Goal: Task Accomplishment & Management: Use online tool/utility

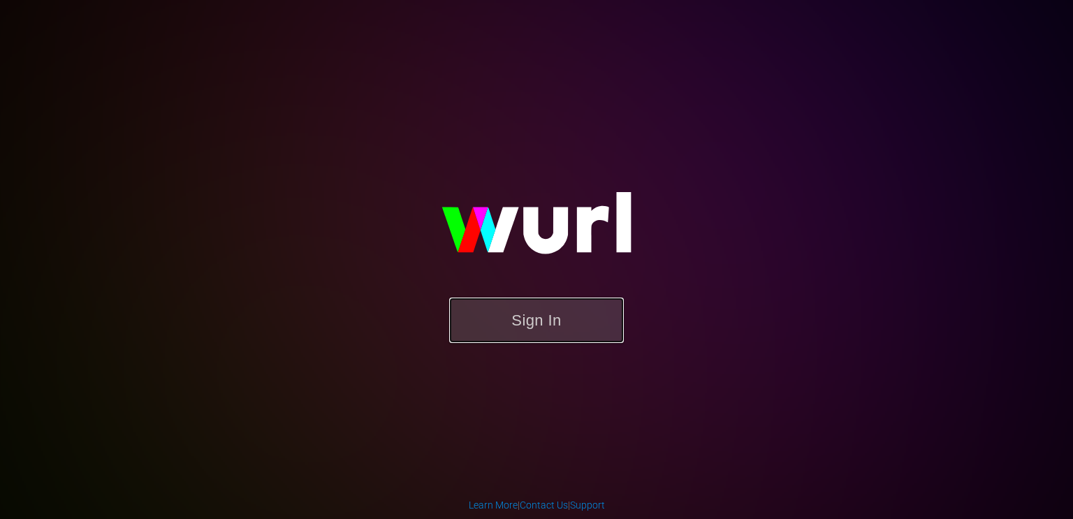
click at [544, 314] on button "Sign In" at bounding box center [536, 319] width 175 height 45
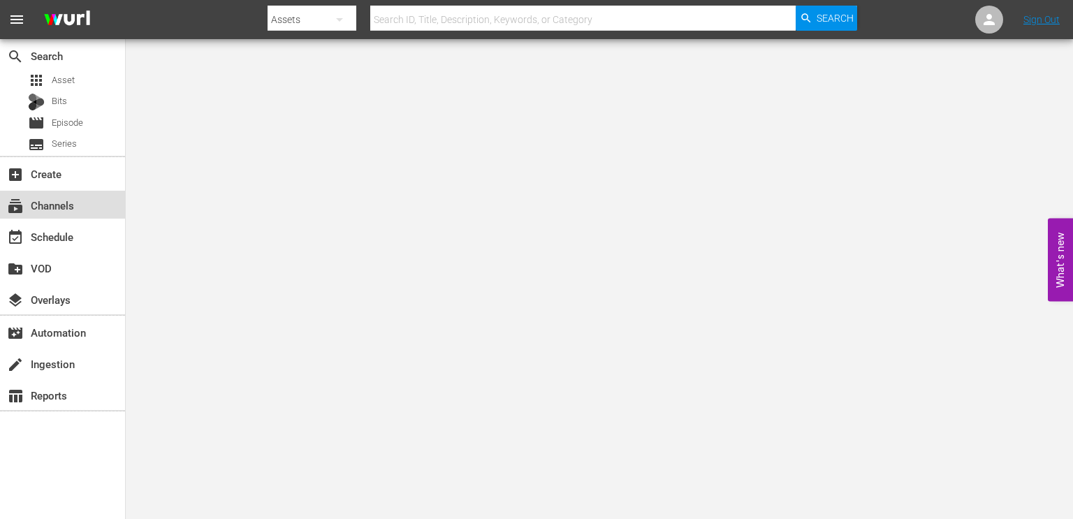
click at [66, 200] on div "subscriptions Channels" at bounding box center [39, 203] width 78 height 13
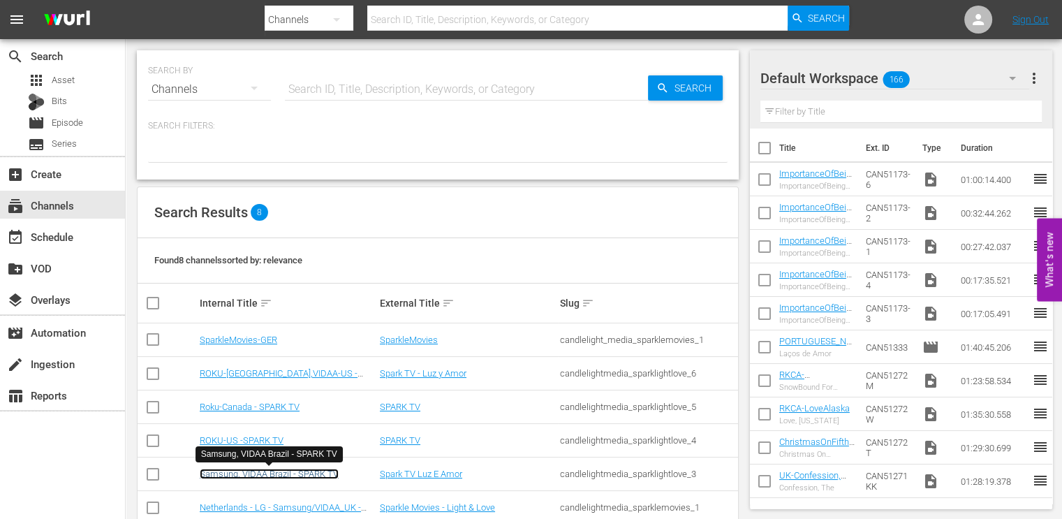
click at [294, 475] on link "Samsung, VIDAA Brazil - SPARK TV" at bounding box center [269, 474] width 139 height 10
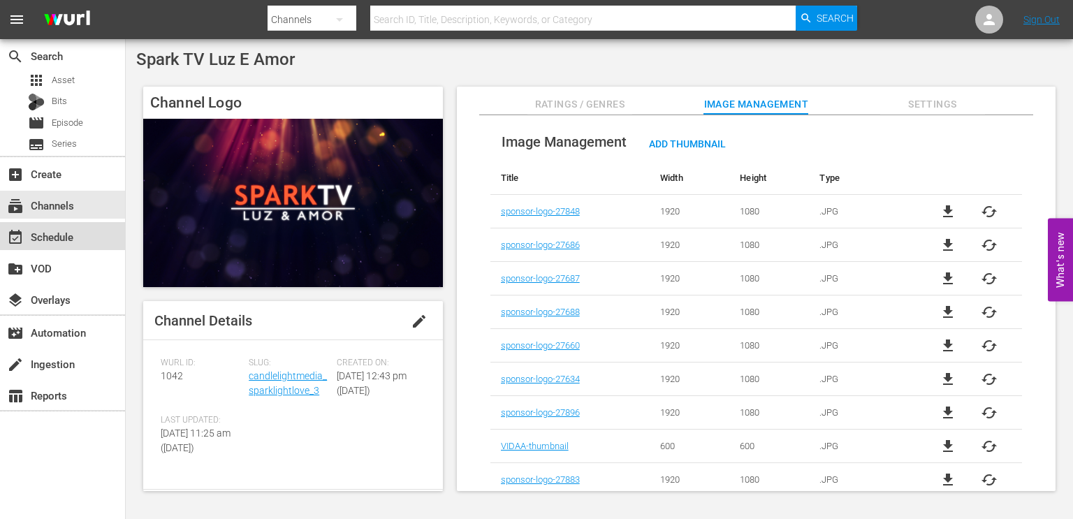
click at [31, 236] on div "event_available Schedule" at bounding box center [39, 234] width 78 height 13
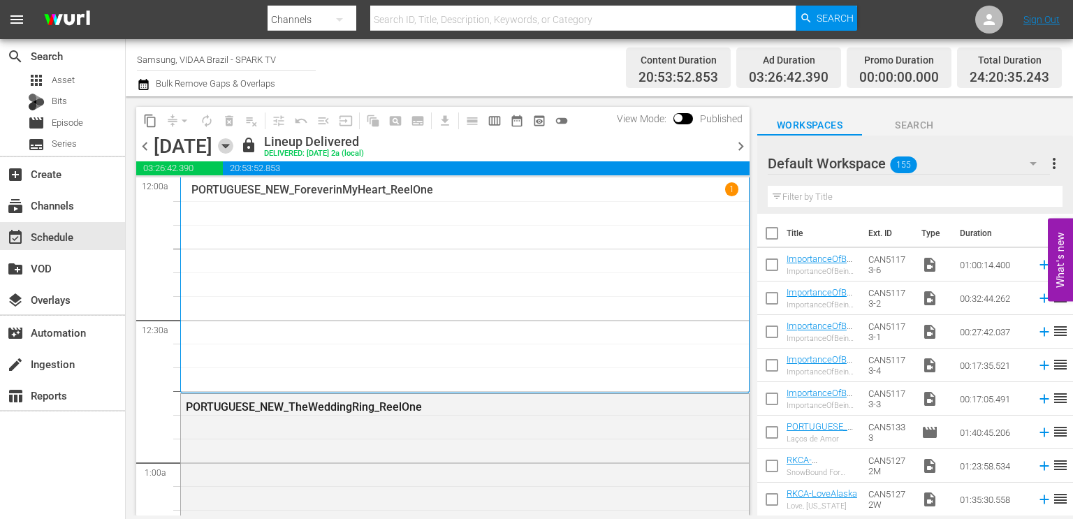
click at [233, 152] on icon "button" at bounding box center [225, 145] width 15 height 15
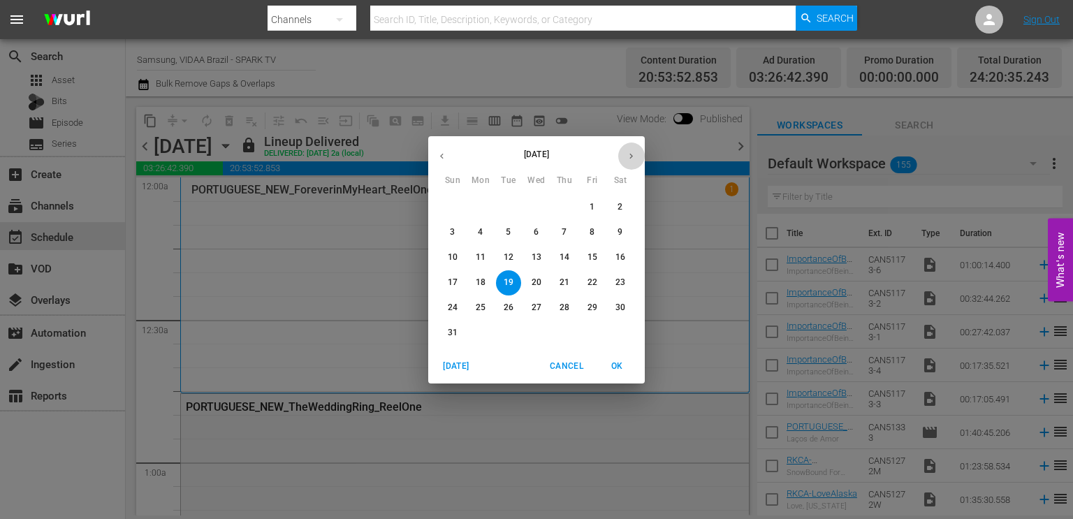
click at [636, 156] on button "button" at bounding box center [630, 155] width 27 height 27
click at [501, 279] on span "21" at bounding box center [508, 283] width 25 height 12
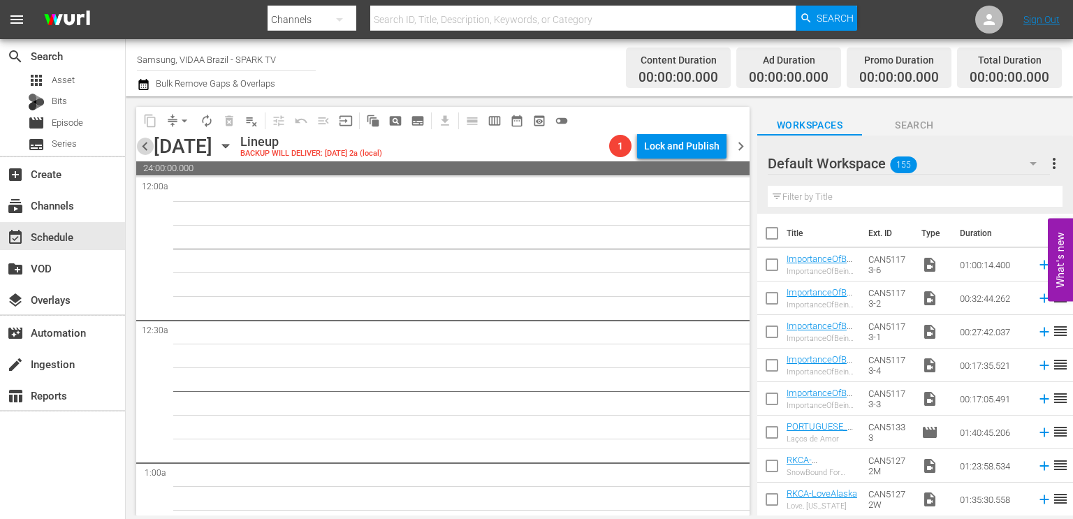
click at [146, 140] on span "chevron_left" at bounding box center [144, 146] width 17 height 17
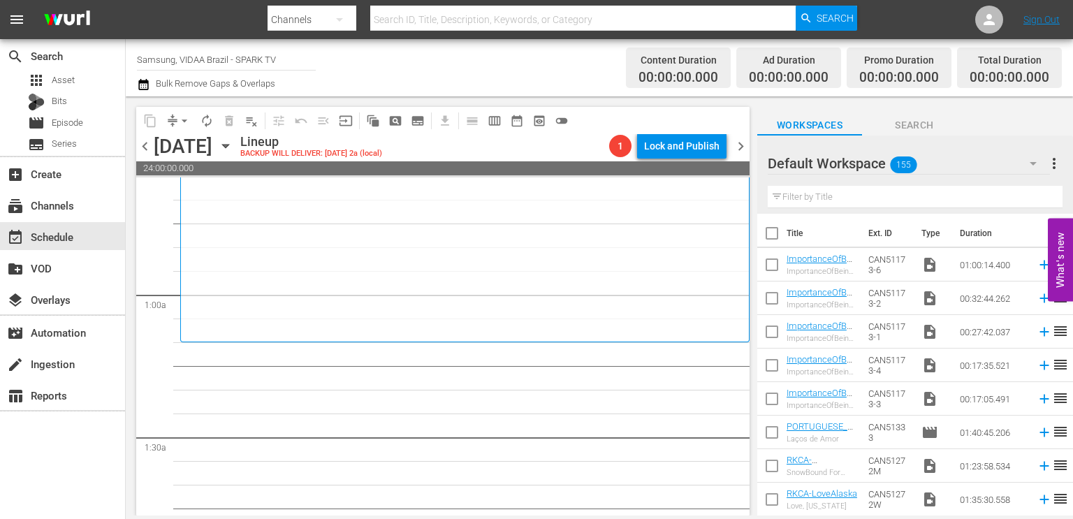
scroll to position [168, 0]
click at [903, 184] on div "Filter by Title" at bounding box center [914, 197] width 295 height 34
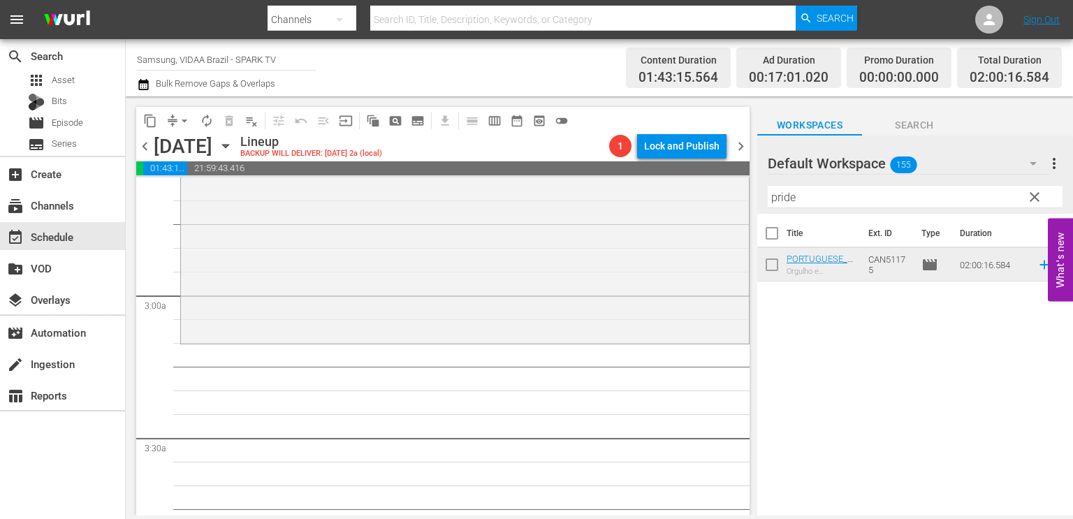
scroll to position [744, 0]
click at [811, 196] on input "pride" at bounding box center [914, 197] width 295 height 22
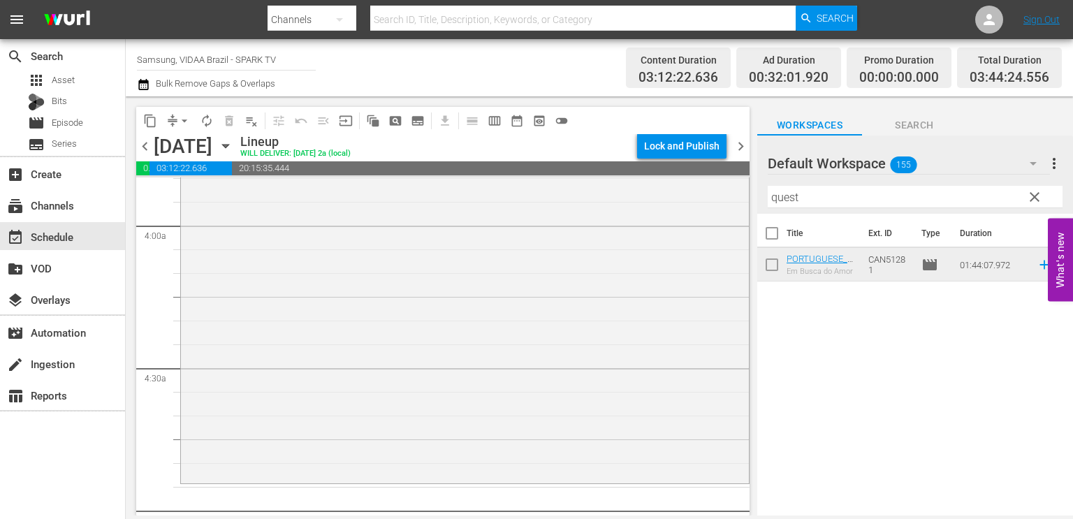
scroll to position [1175, 0]
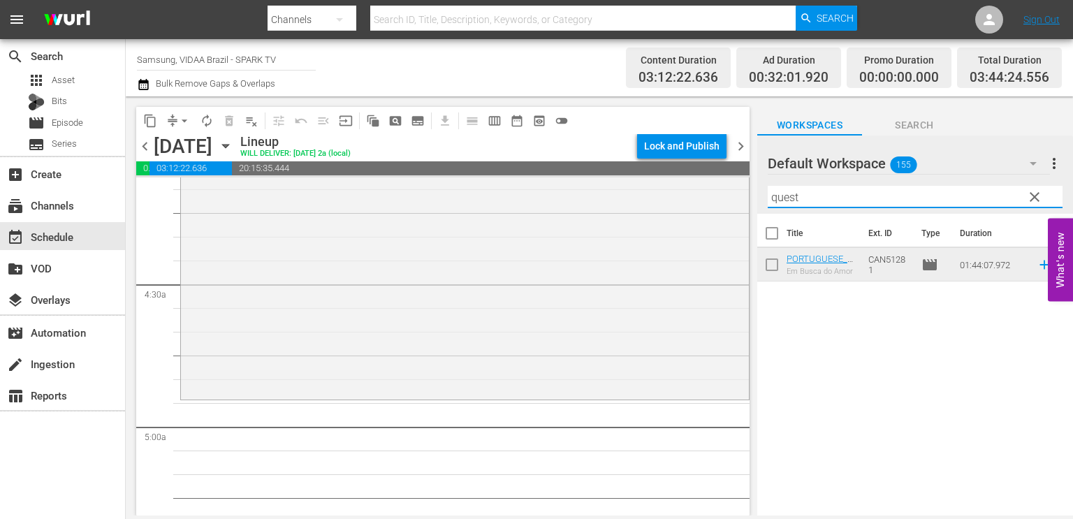
click at [824, 203] on input "quest" at bounding box center [914, 197] width 295 height 22
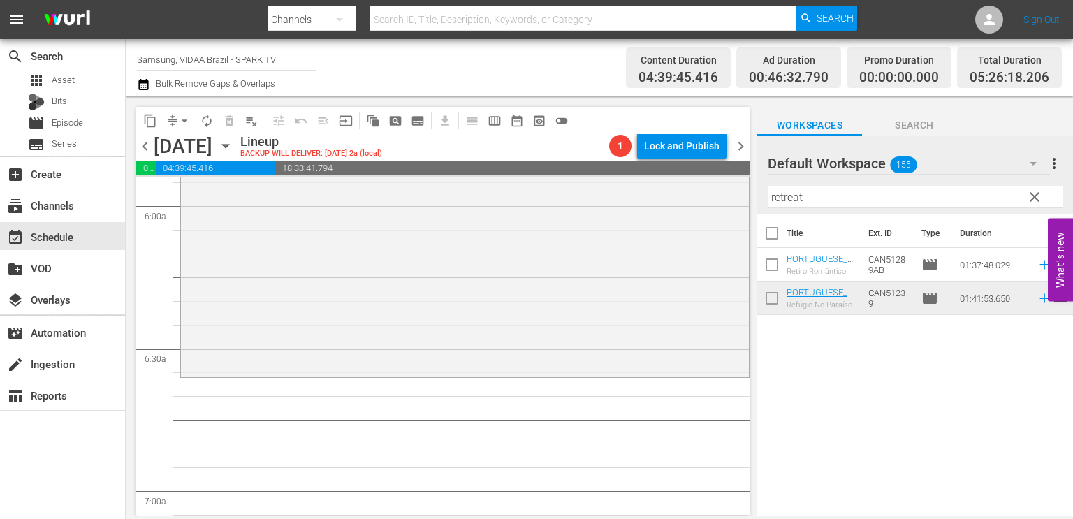
scroll to position [1699, 0]
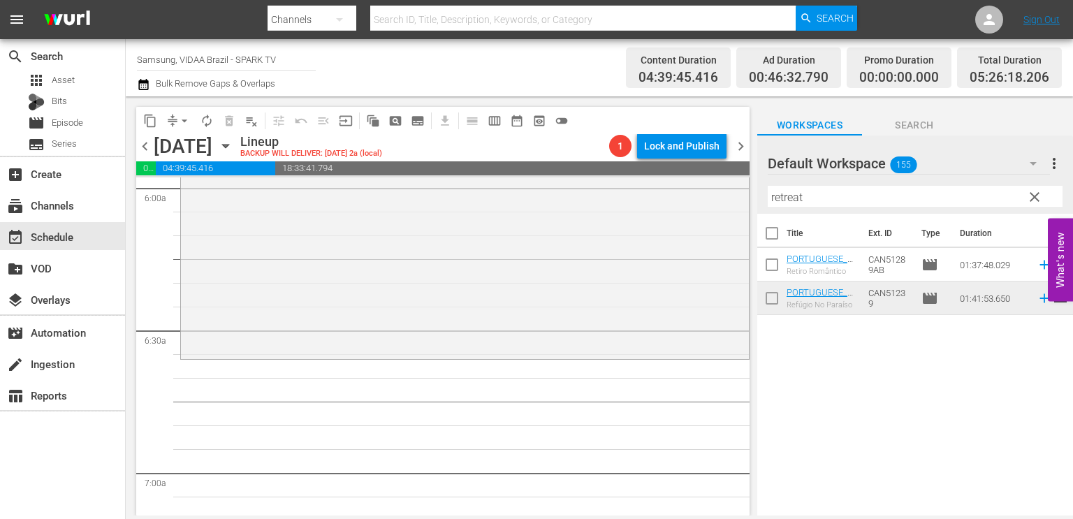
click at [821, 193] on input "retreat" at bounding box center [914, 197] width 295 height 22
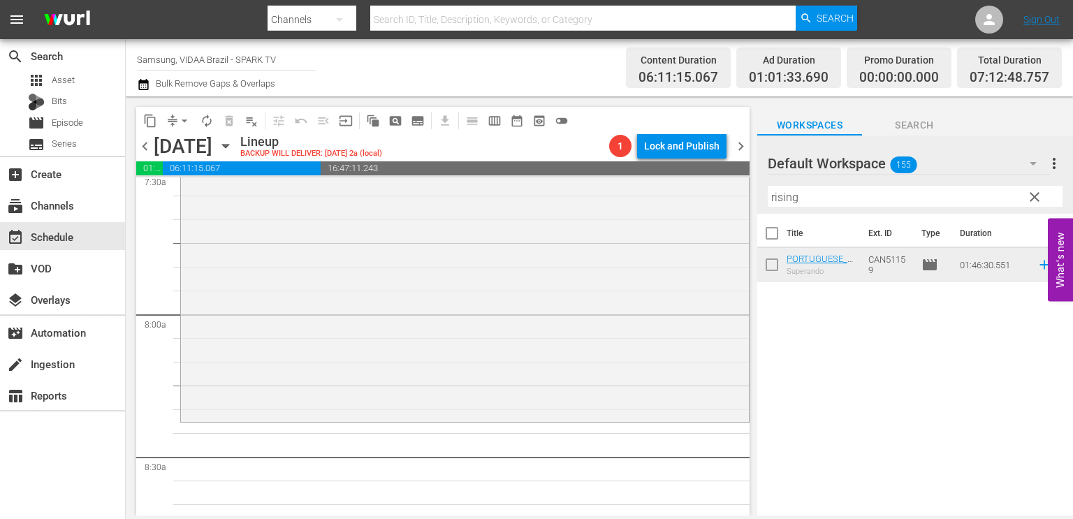
scroll to position [2197, 0]
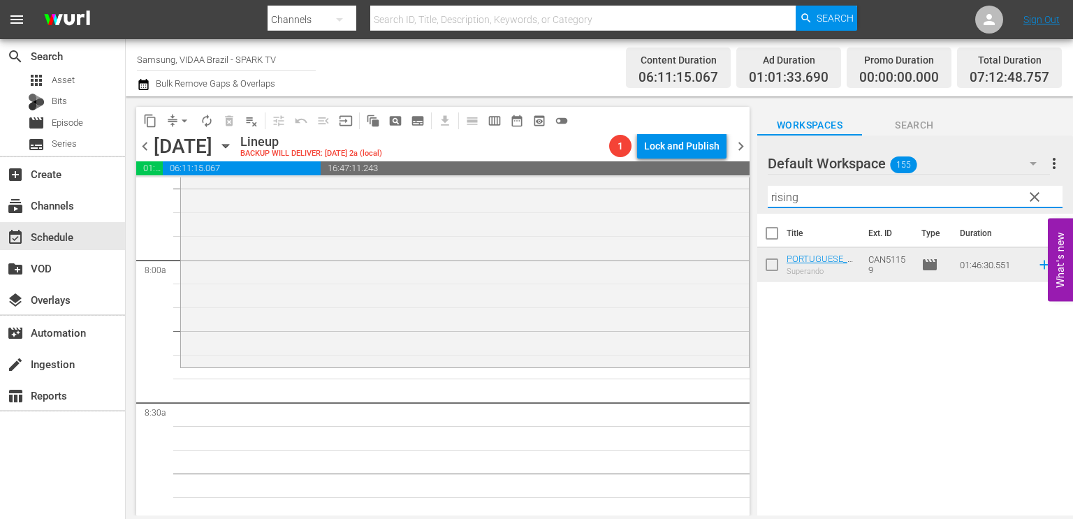
click at [838, 205] on input "rising" at bounding box center [914, 197] width 295 height 22
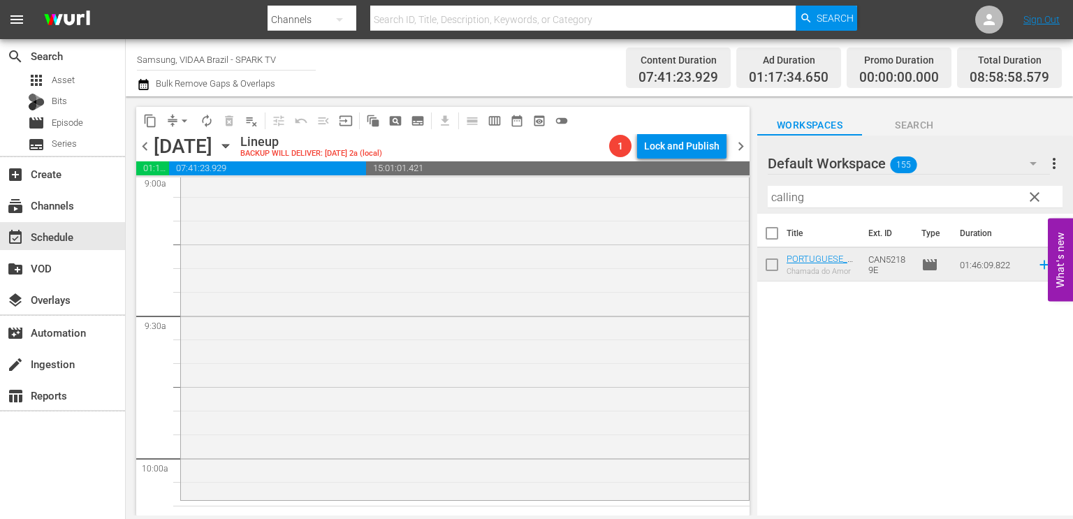
scroll to position [2633, 0]
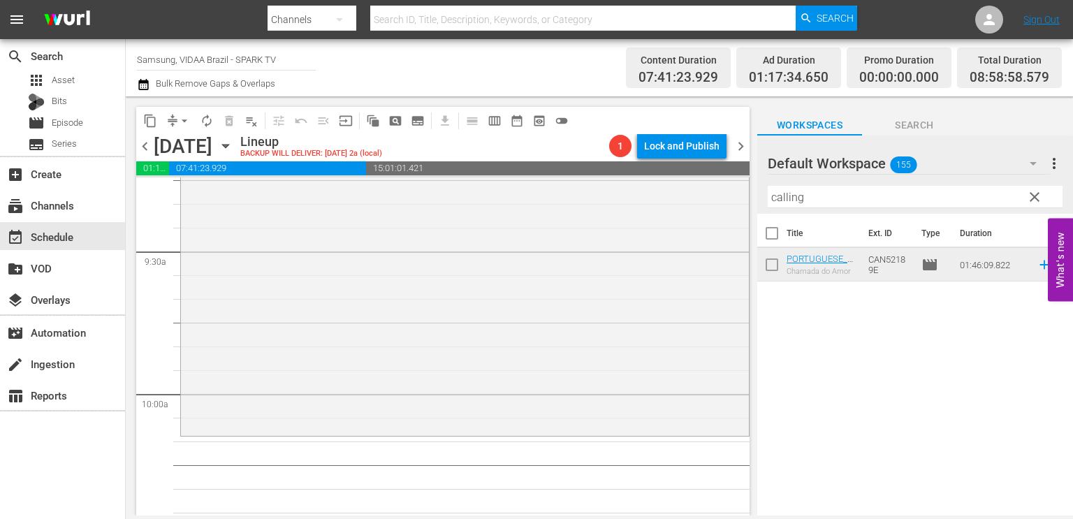
click at [827, 194] on input "calling" at bounding box center [914, 197] width 295 height 22
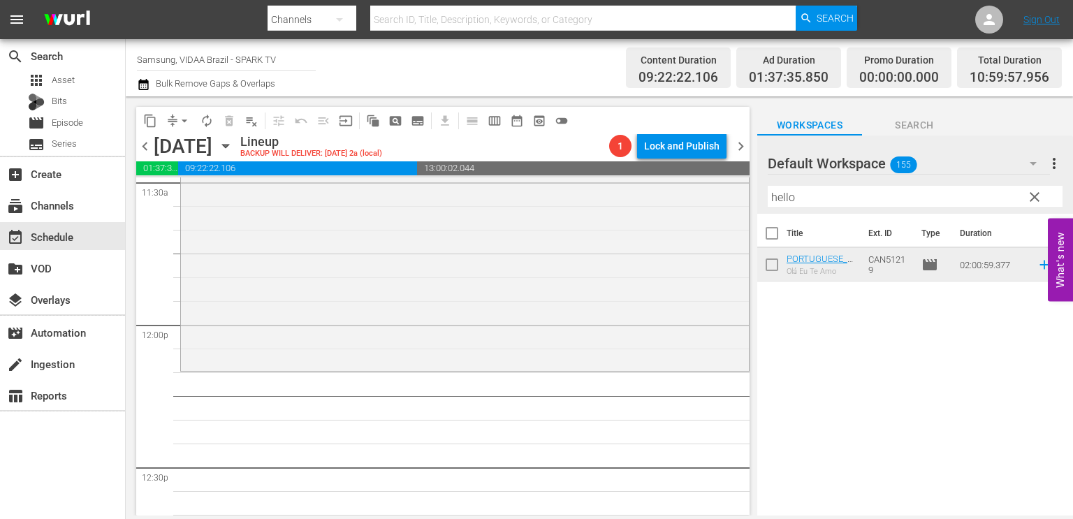
scroll to position [3273, 0]
click at [814, 202] on input "hello" at bounding box center [914, 197] width 295 height 22
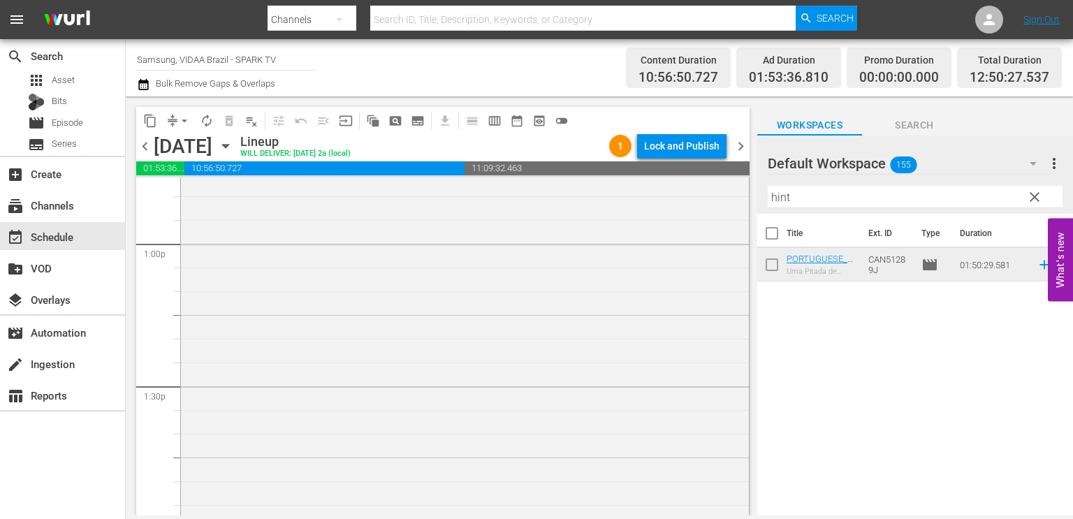
scroll to position [3707, 0]
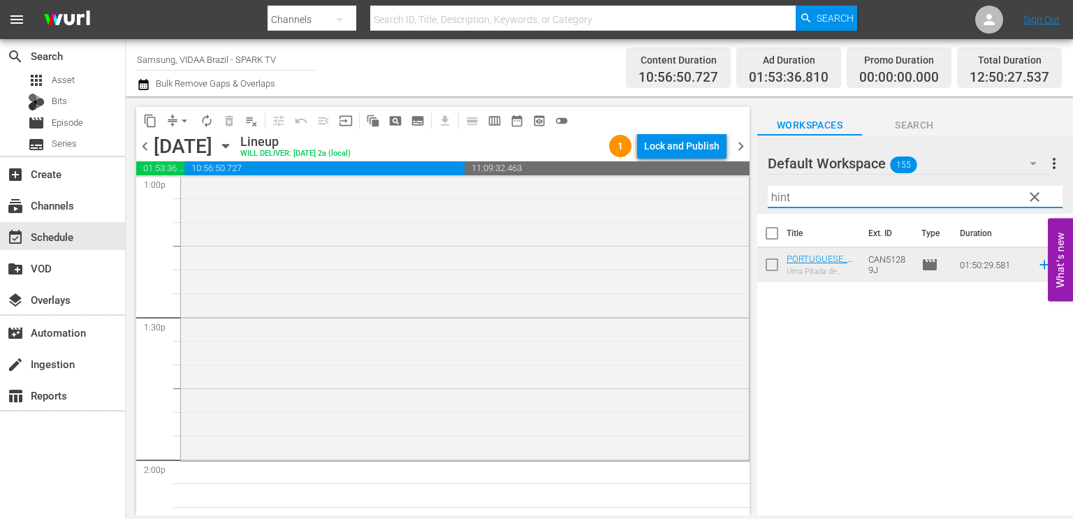
click at [797, 196] on input "hint" at bounding box center [914, 197] width 295 height 22
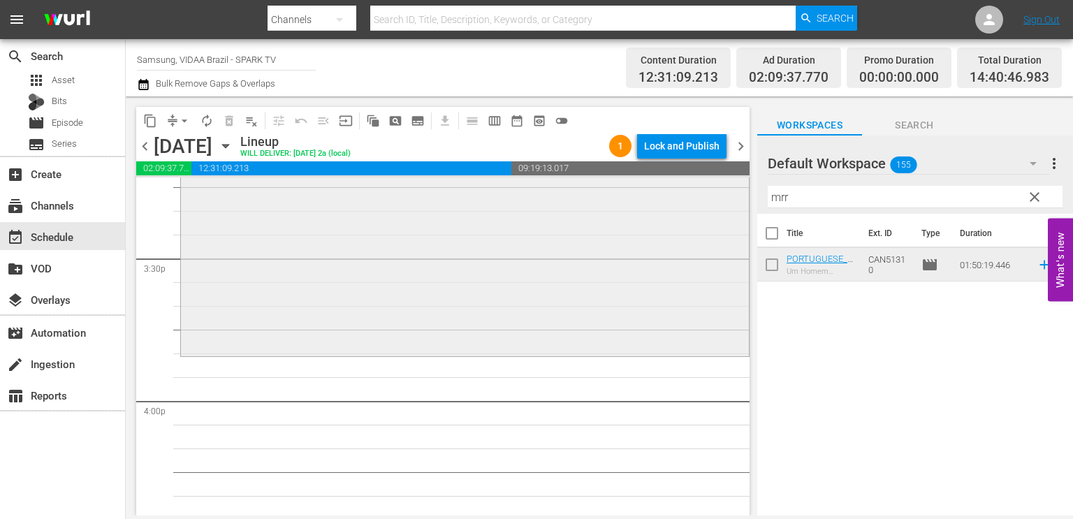
scroll to position [4341, 0]
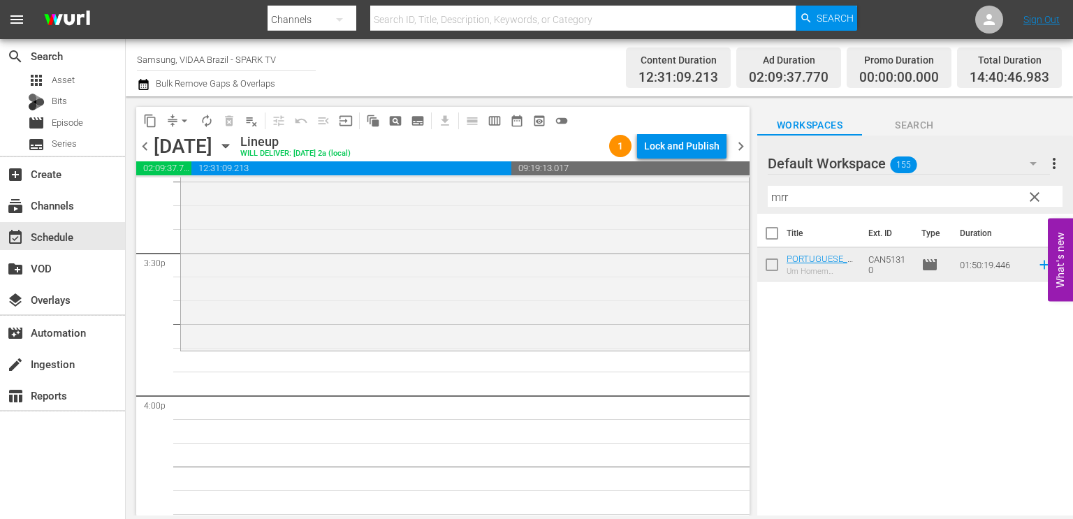
click at [847, 192] on input "mrr" at bounding box center [914, 197] width 295 height 22
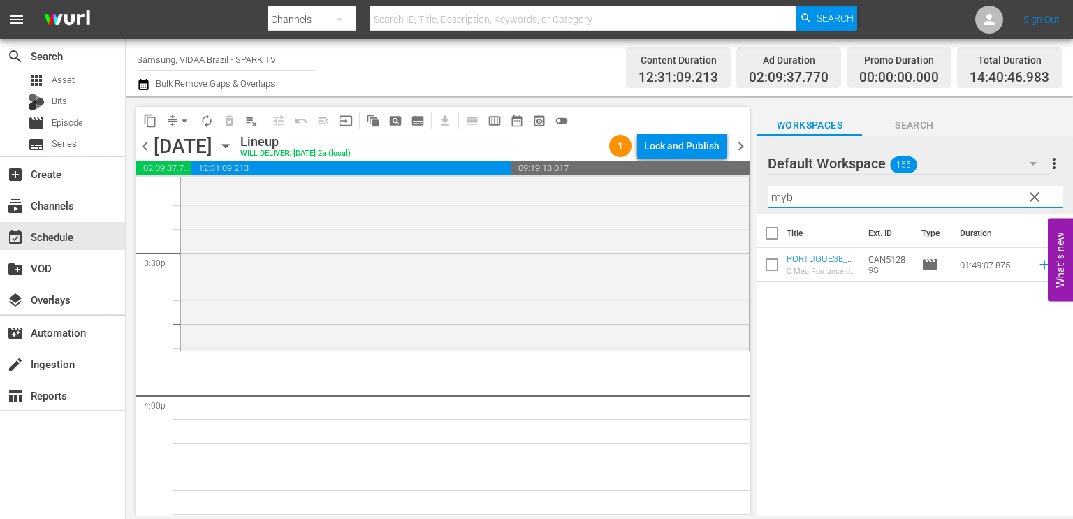
type input "myb"
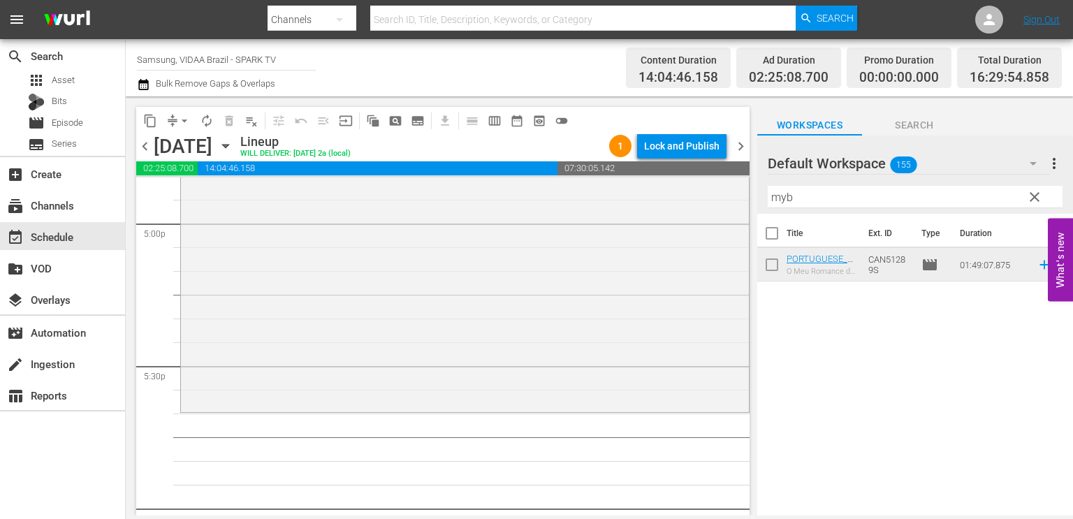
scroll to position [4797, 0]
click at [196, 117] on button "autorenew_outlined" at bounding box center [207, 121] width 22 height 22
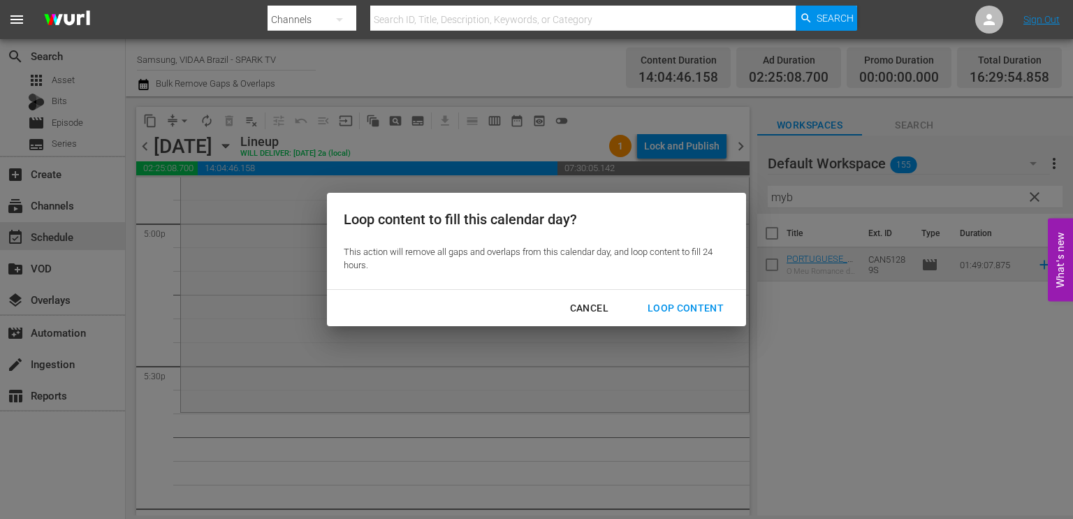
click at [683, 304] on div "Loop Content" at bounding box center [685, 308] width 98 height 17
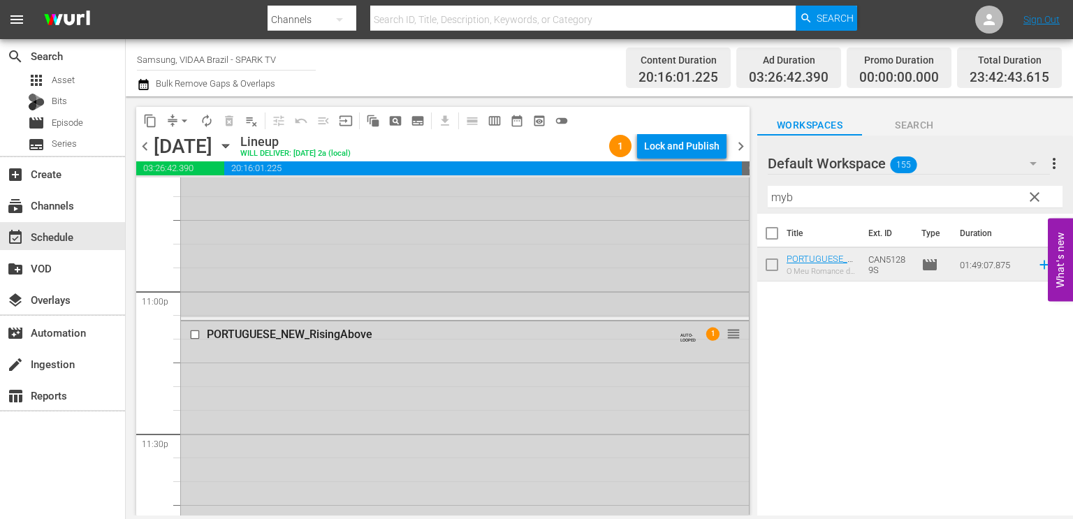
scroll to position [6439, 0]
click at [198, 322] on div "PORTUGUESE_NEW_RisingAbove AUTO-LOOPED 1 reorder" at bounding box center [465, 334] width 568 height 27
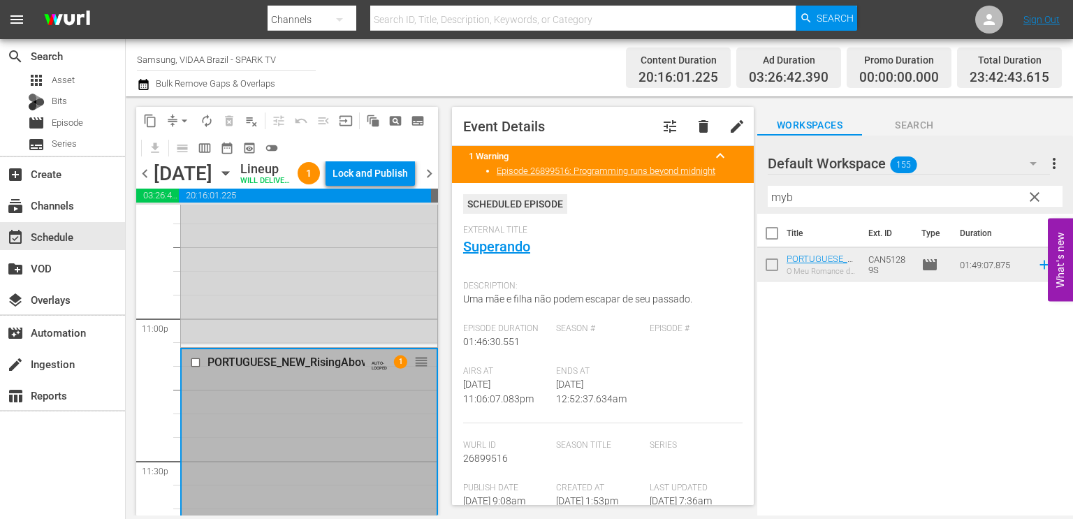
click at [196, 369] on input "checkbox" at bounding box center [197, 363] width 15 height 12
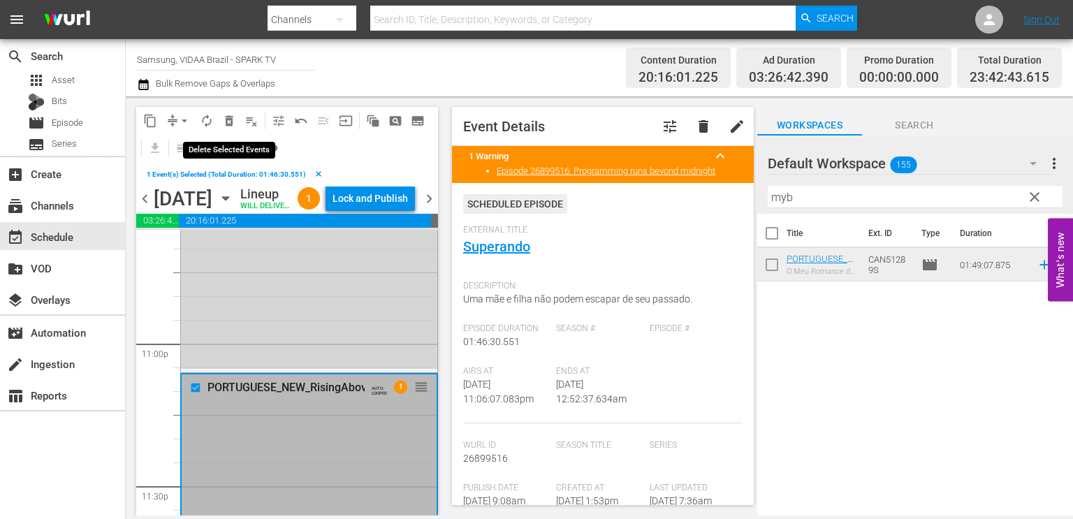
click at [228, 123] on span "delete_forever_outlined" at bounding box center [229, 121] width 14 height 14
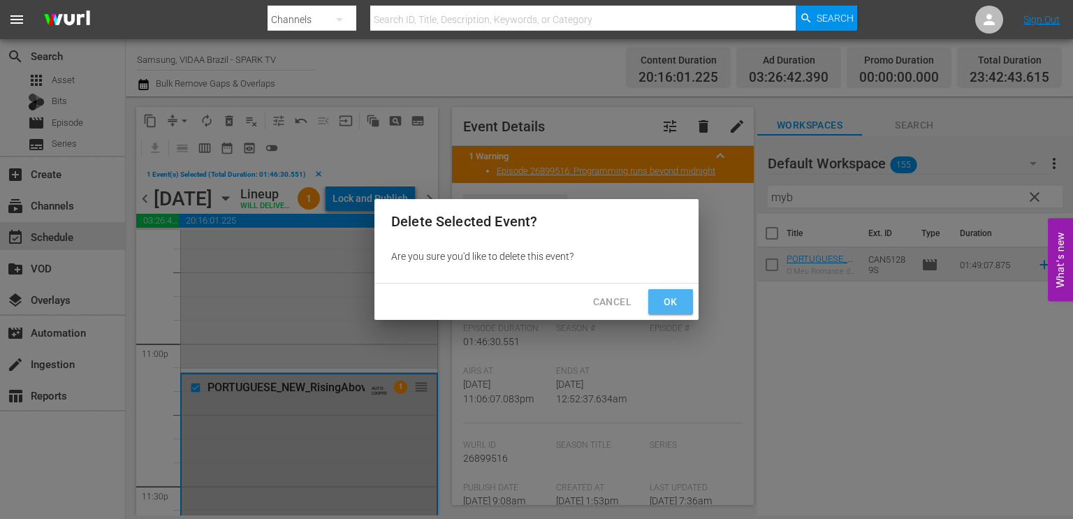
click at [657, 302] on button "Ok" at bounding box center [670, 302] width 45 height 26
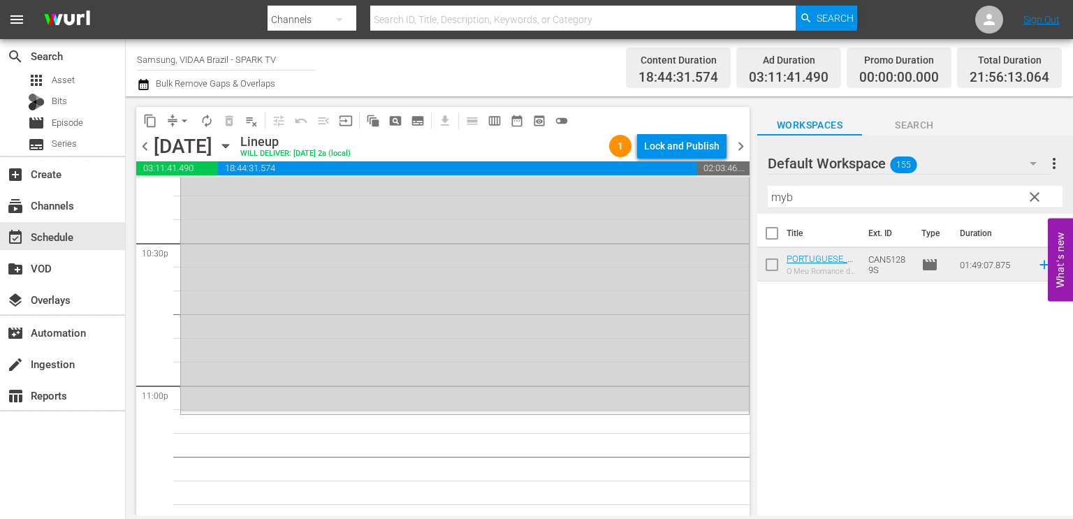
scroll to position [6500, 0]
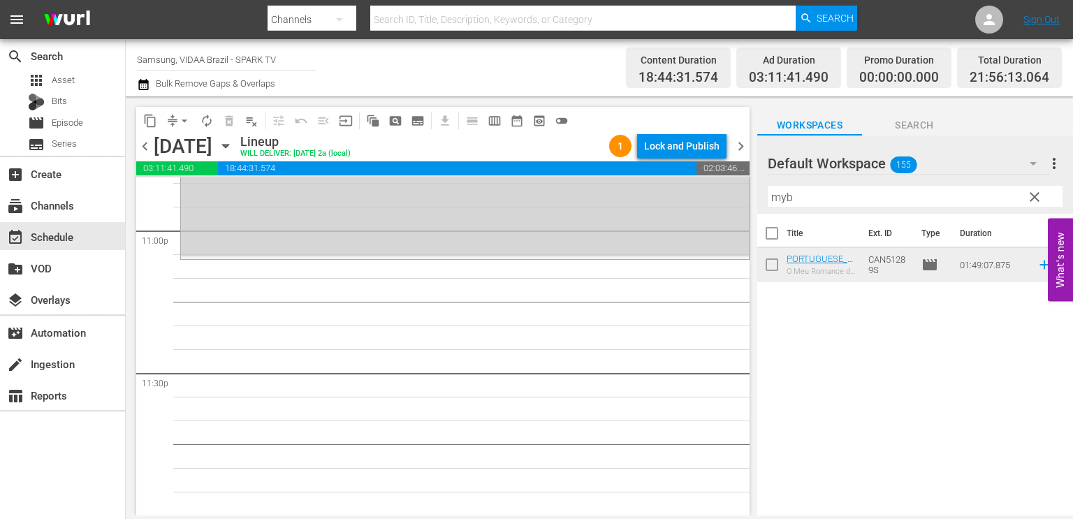
click at [1031, 195] on span "clear" at bounding box center [1034, 197] width 17 height 17
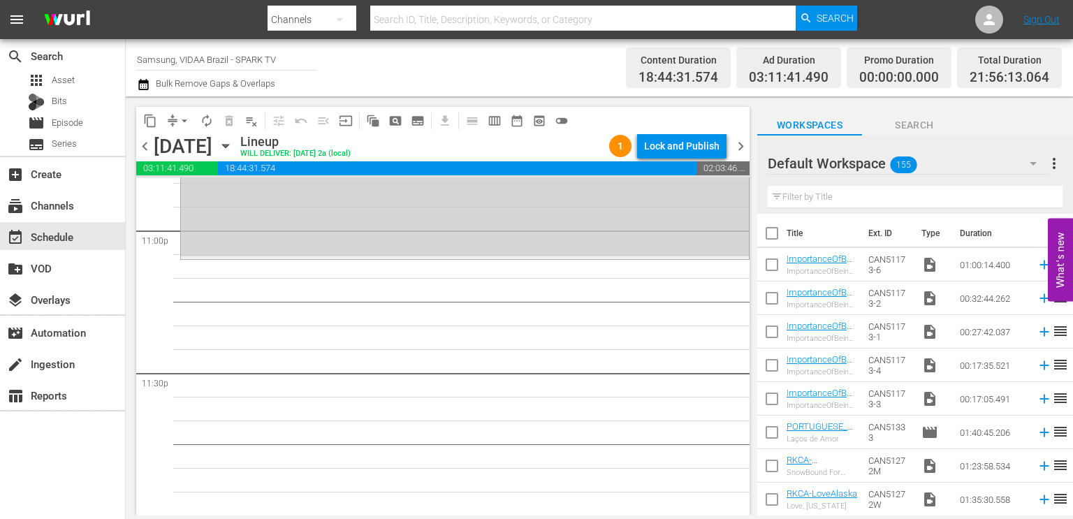
click at [830, 194] on input "text" at bounding box center [914, 197] width 295 height 22
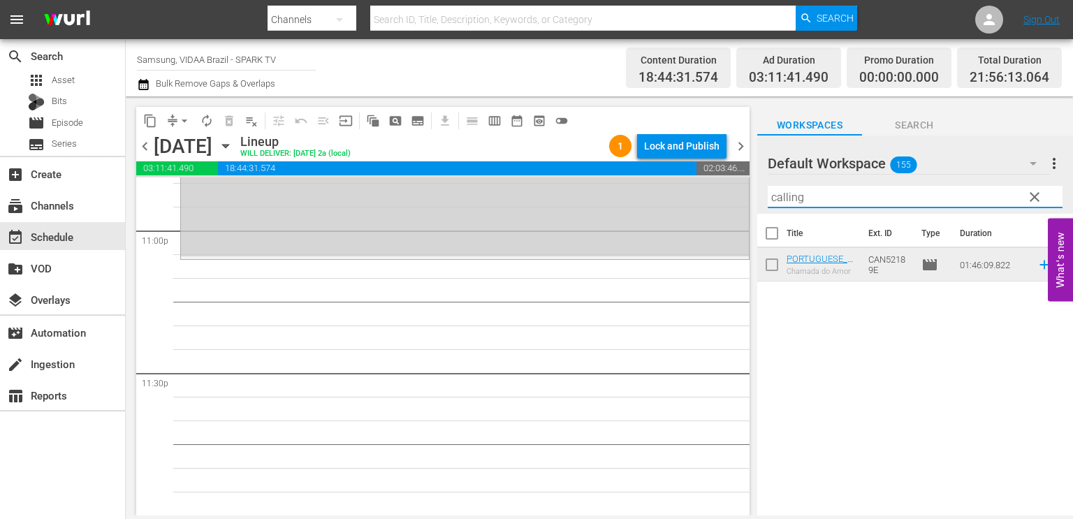
type input "calling"
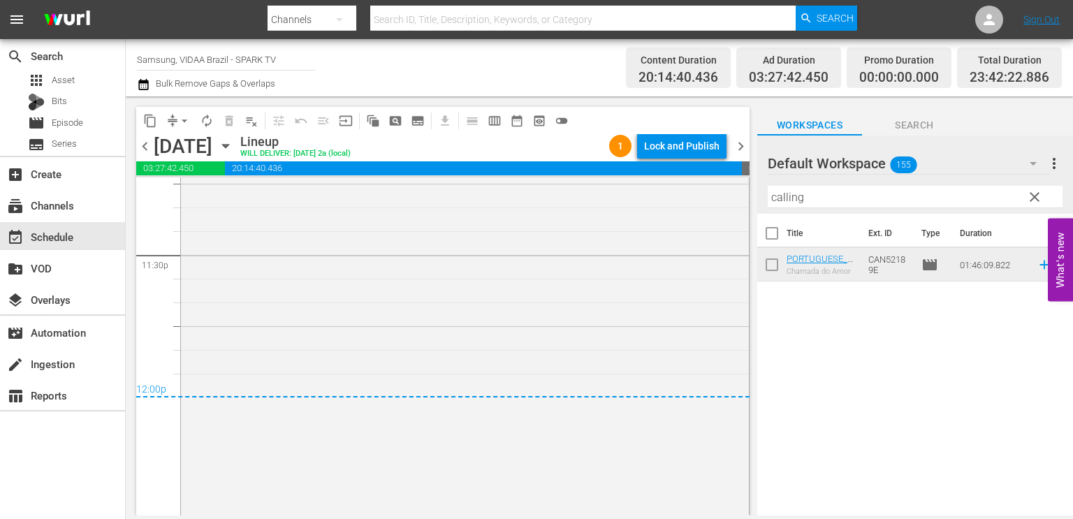
scroll to position [6578, 0]
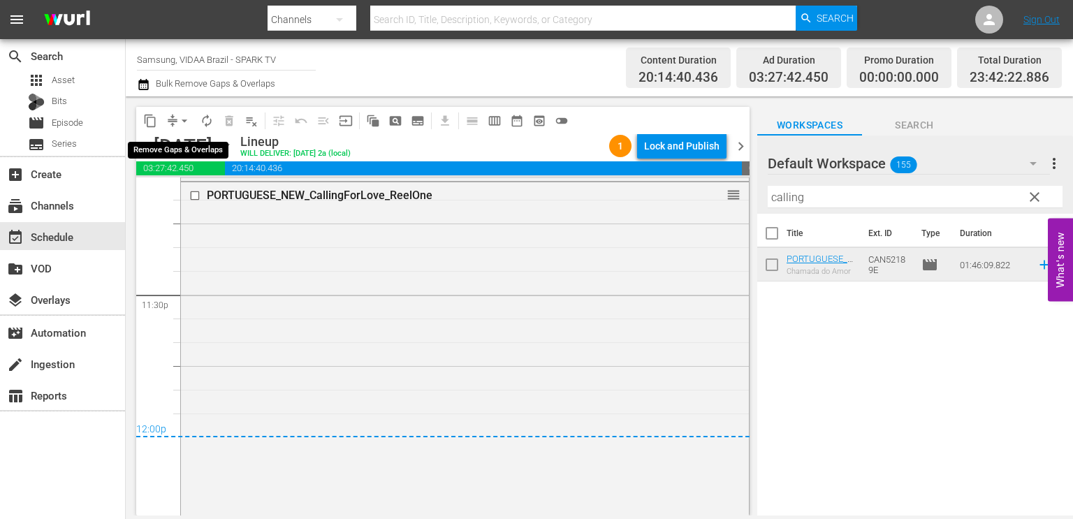
click at [180, 118] on span "arrow_drop_down" at bounding box center [184, 121] width 14 height 14
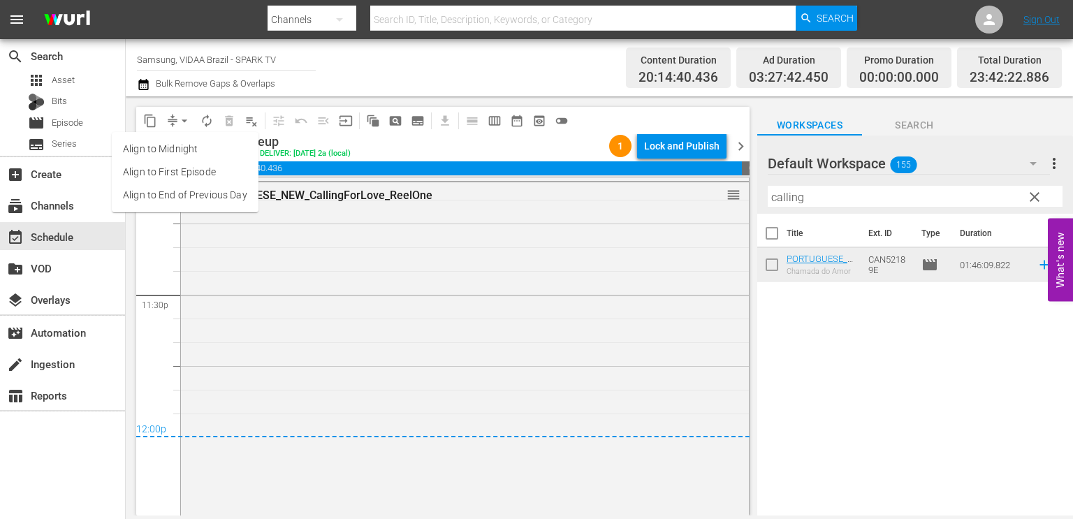
click at [189, 187] on li "Align to End of Previous Day" at bounding box center [185, 195] width 147 height 23
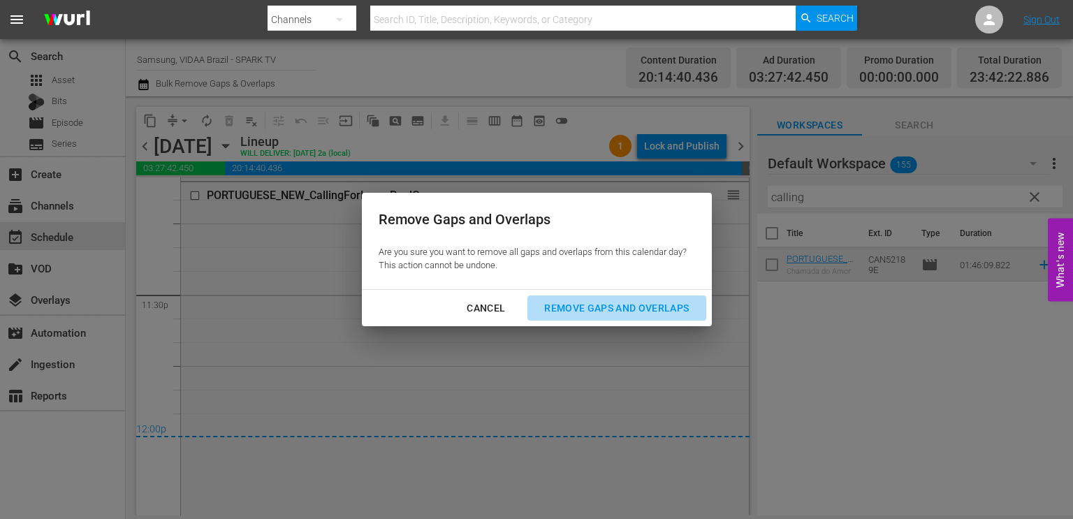
click at [566, 296] on button "Remove Gaps and Overlaps" at bounding box center [616, 308] width 178 height 26
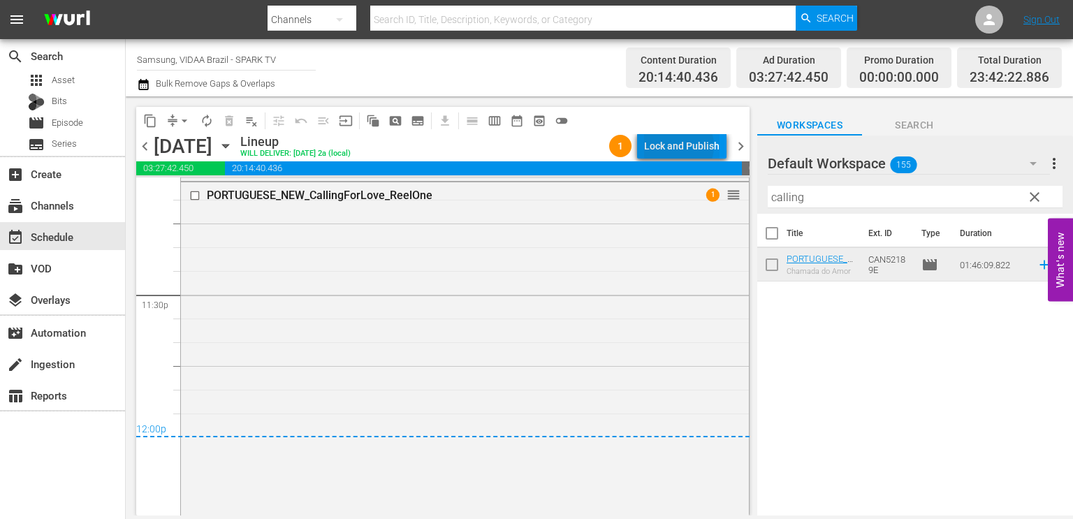
click at [679, 146] on div "Lock and Publish" at bounding box center [681, 145] width 75 height 25
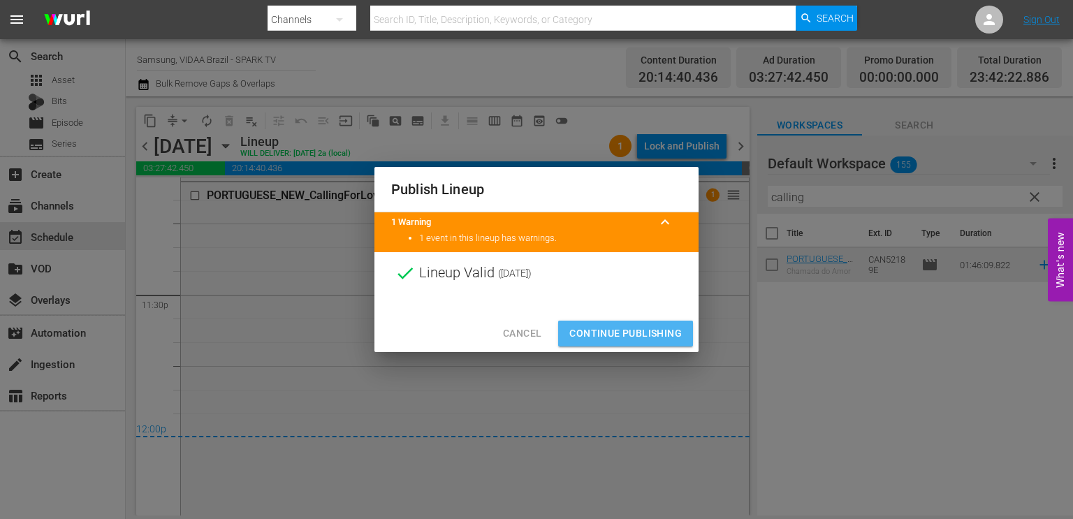
click at [657, 335] on span "Continue Publishing" at bounding box center [625, 333] width 112 height 17
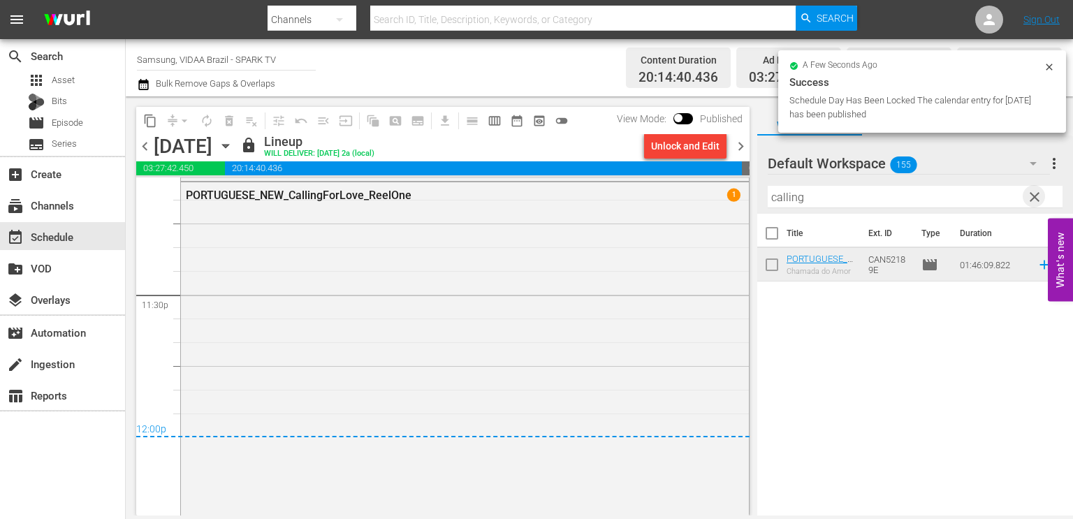
click at [1035, 199] on span "clear" at bounding box center [1034, 197] width 17 height 17
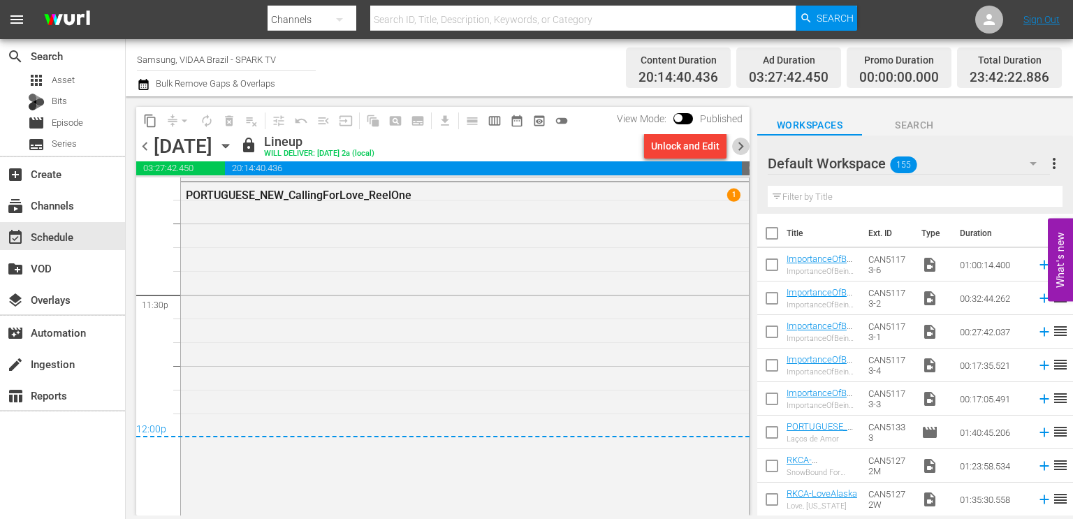
click at [735, 141] on span "chevron_right" at bounding box center [740, 146] width 17 height 17
